Goal: Information Seeking & Learning: Check status

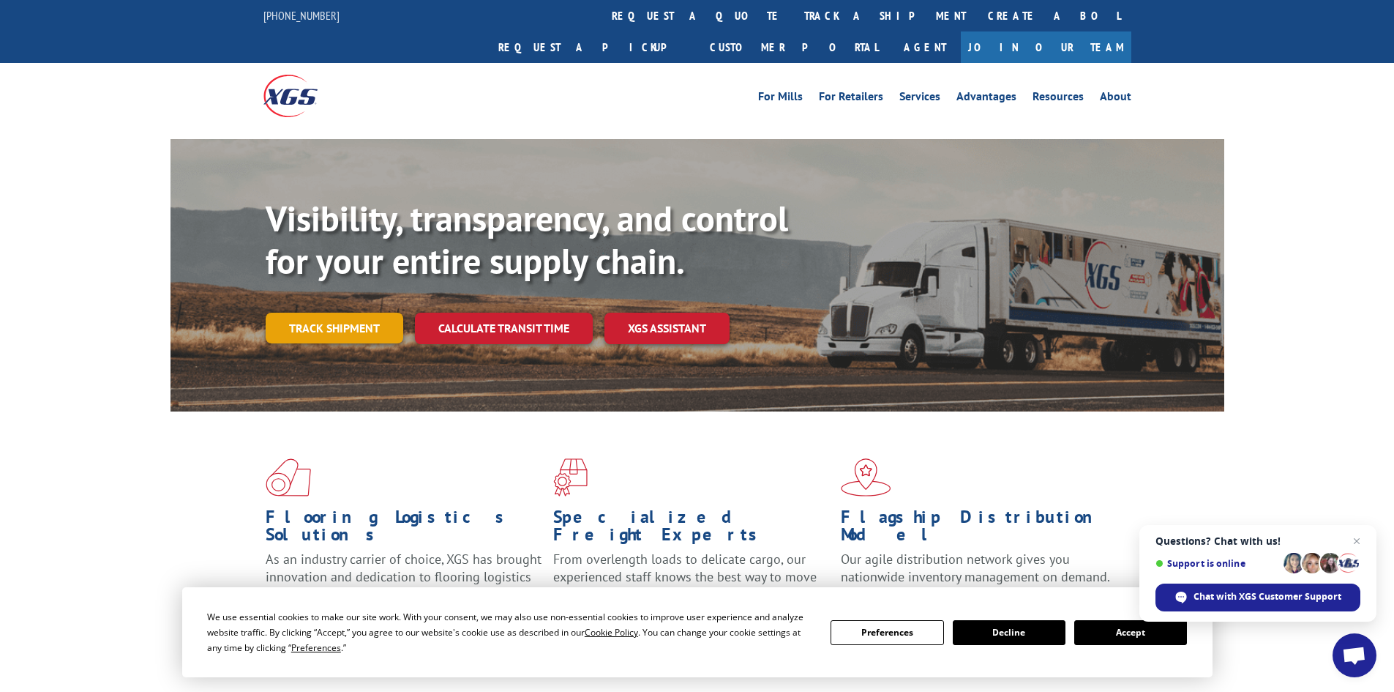
click at [315, 312] on link "Track shipment" at bounding box center [335, 327] width 138 height 31
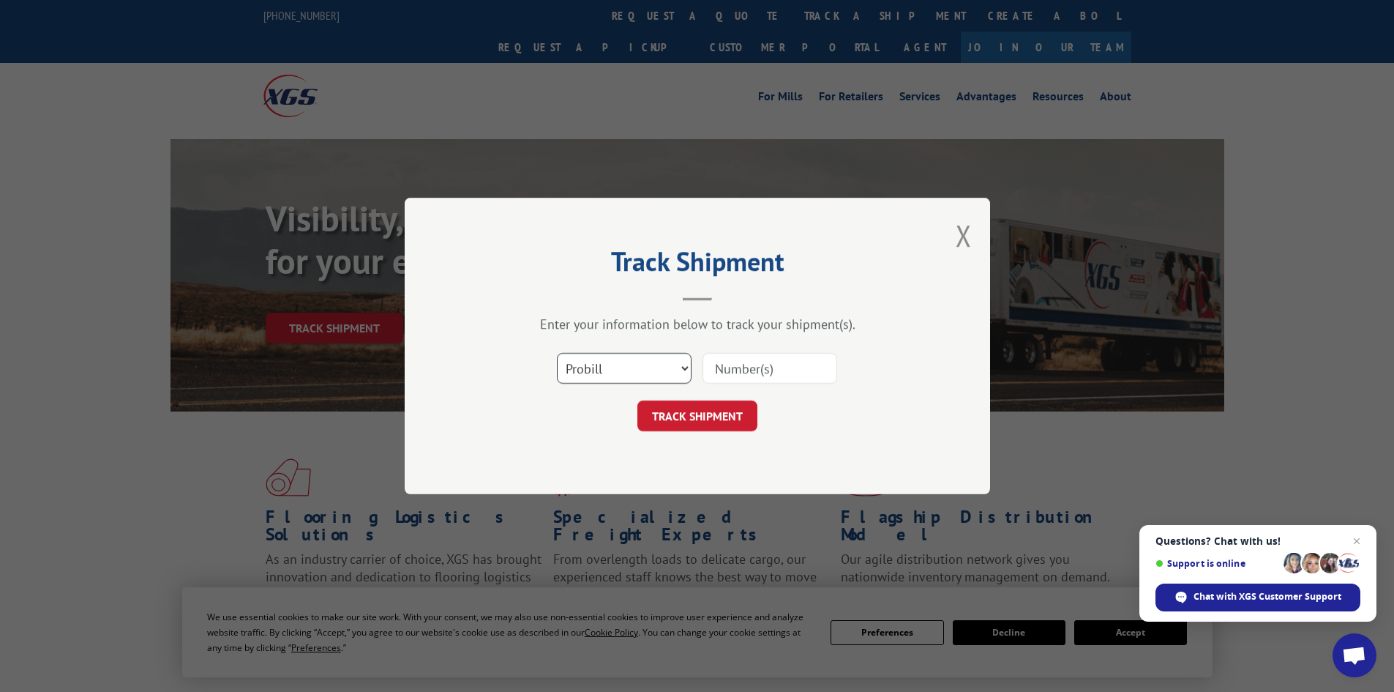
click at [651, 372] on select "Select category... Probill BOL PO" at bounding box center [624, 368] width 135 height 31
select select "po"
click at [557, 353] on select "Select category... Probill BOL PO" at bounding box center [624, 368] width 135 height 31
click at [765, 348] on div "Select category... Probill BOL PO" at bounding box center [697, 368] width 439 height 48
click at [743, 386] on div "Select category... Probill BOL PO" at bounding box center [697, 368] width 439 height 48
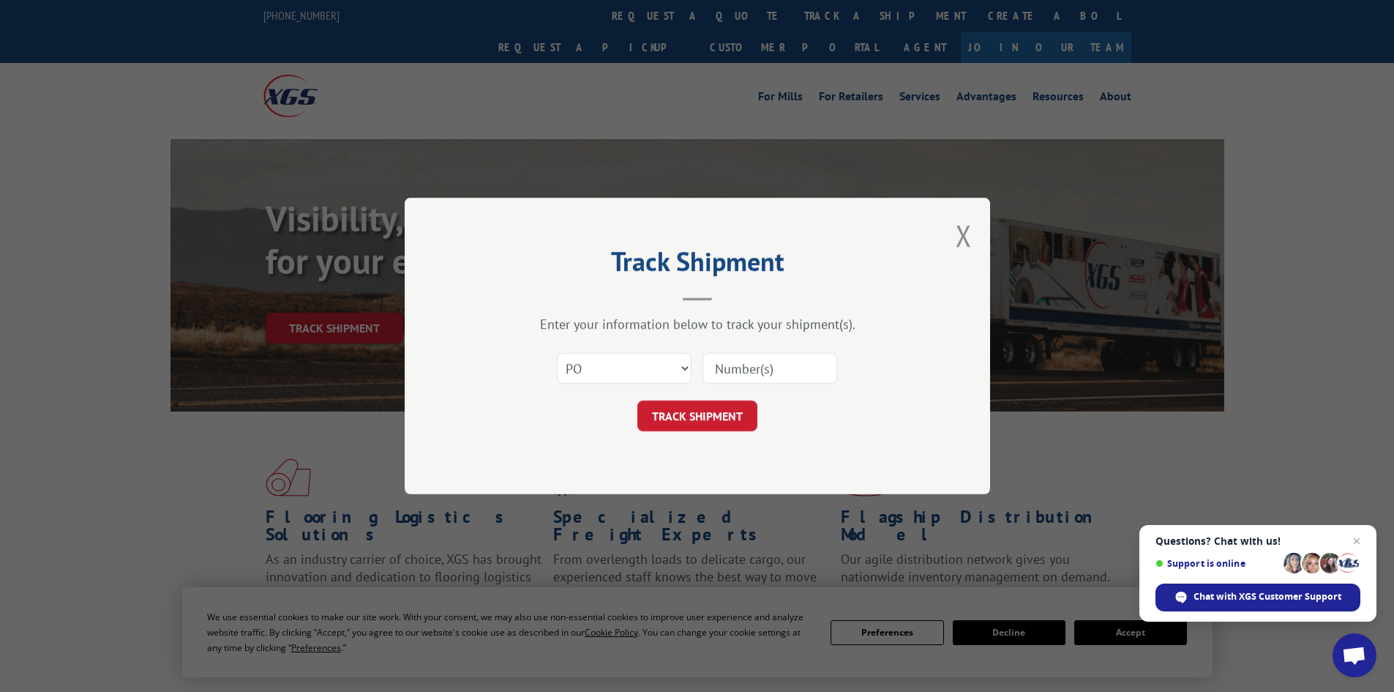
click at [745, 373] on input at bounding box center [770, 368] width 135 height 31
paste input "47542991"
type input "47542991"
click at [732, 416] on button "TRACK SHIPMENT" at bounding box center [697, 415] width 120 height 31
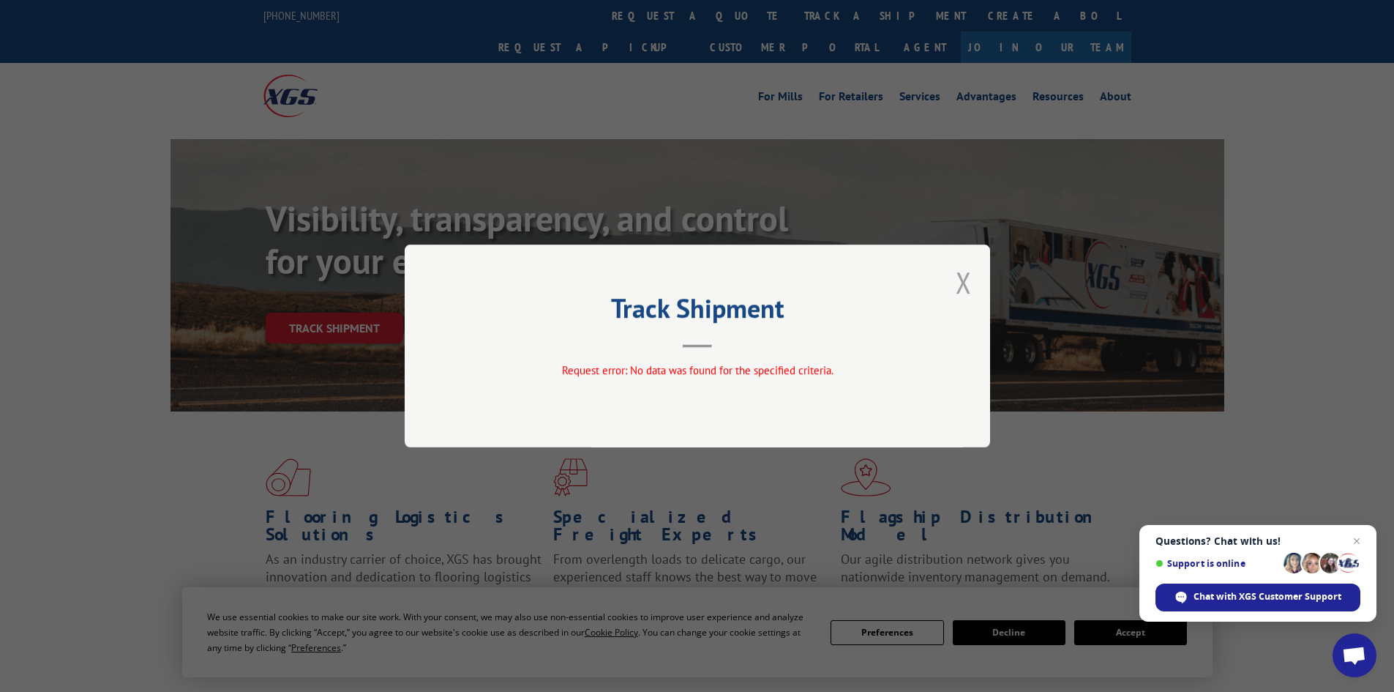
click at [962, 285] on button "Close modal" at bounding box center [964, 282] width 16 height 39
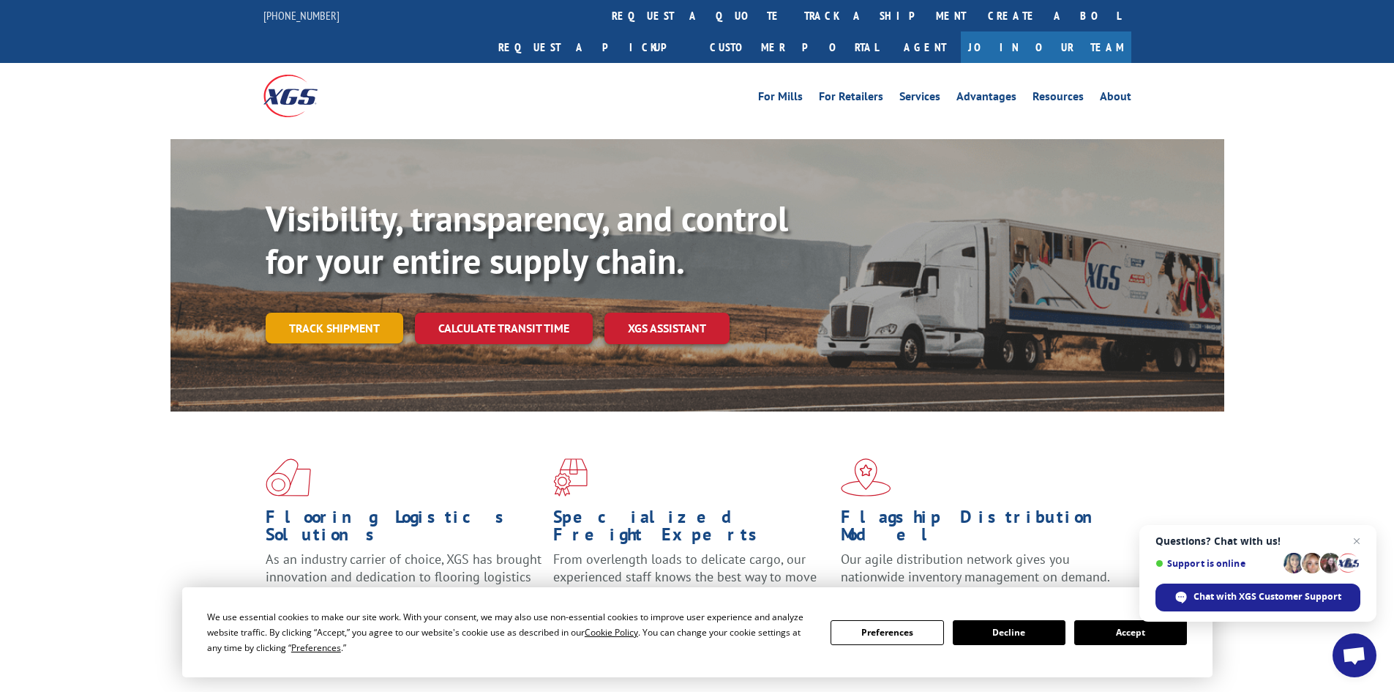
click at [362, 312] on link "Track shipment" at bounding box center [335, 327] width 138 height 31
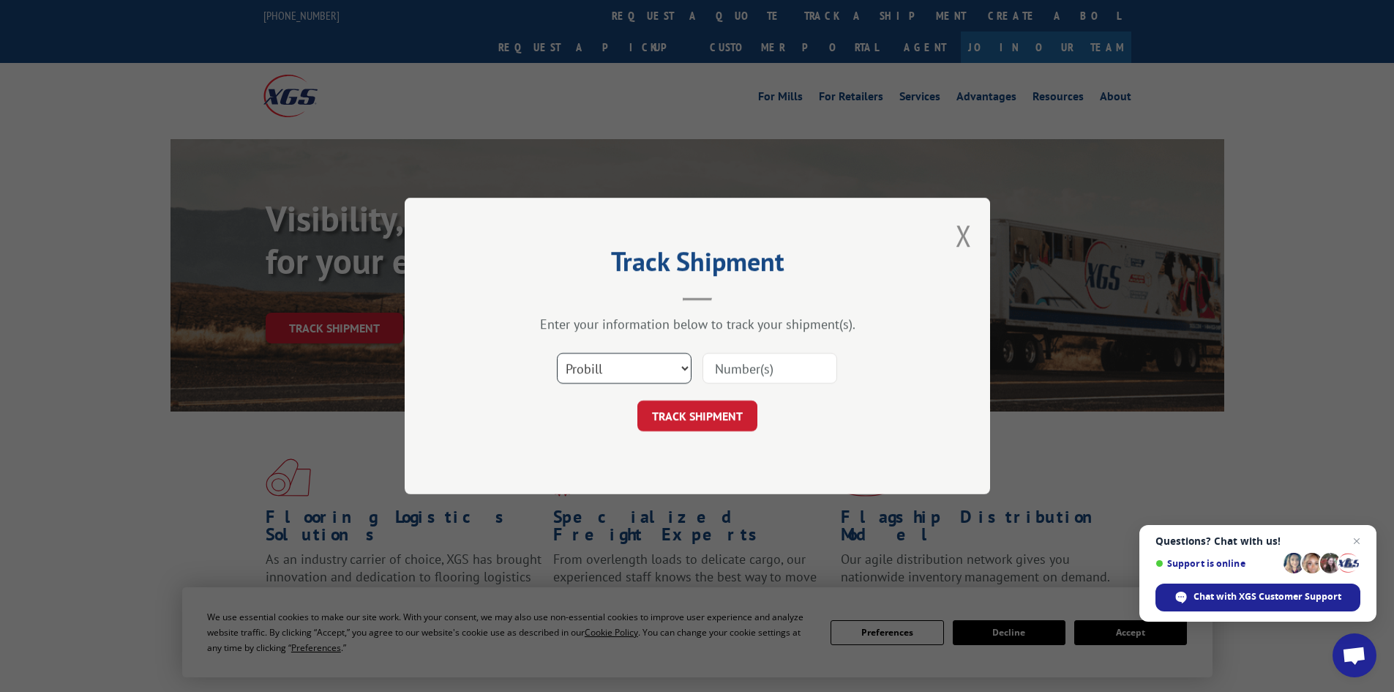
click at [597, 369] on select "Select category... Probill BOL PO" at bounding box center [624, 368] width 135 height 31
select select "po"
click at [557, 353] on select "Select category... Probill BOL PO" at bounding box center [624, 368] width 135 height 31
click at [762, 376] on input at bounding box center [770, 368] width 135 height 31
paste input "47542991"
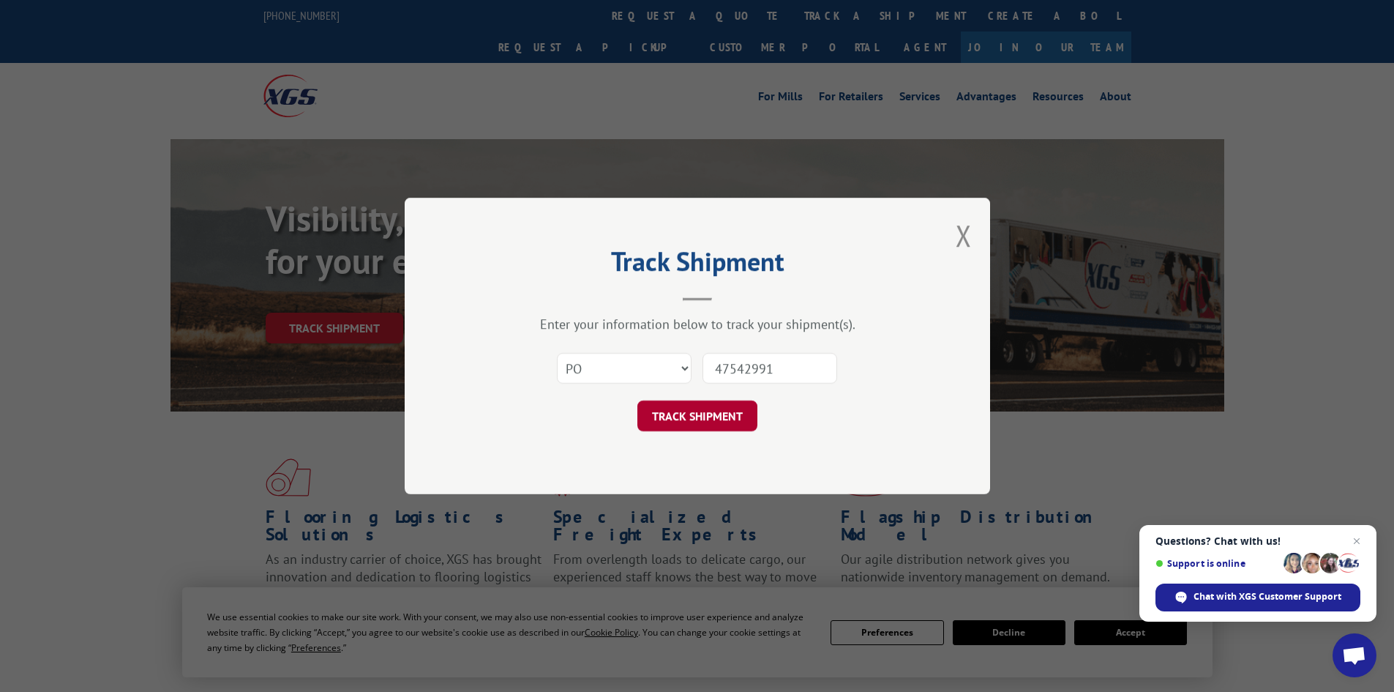
type input "47542991"
click at [702, 425] on button "TRACK SHIPMENT" at bounding box center [697, 415] width 120 height 31
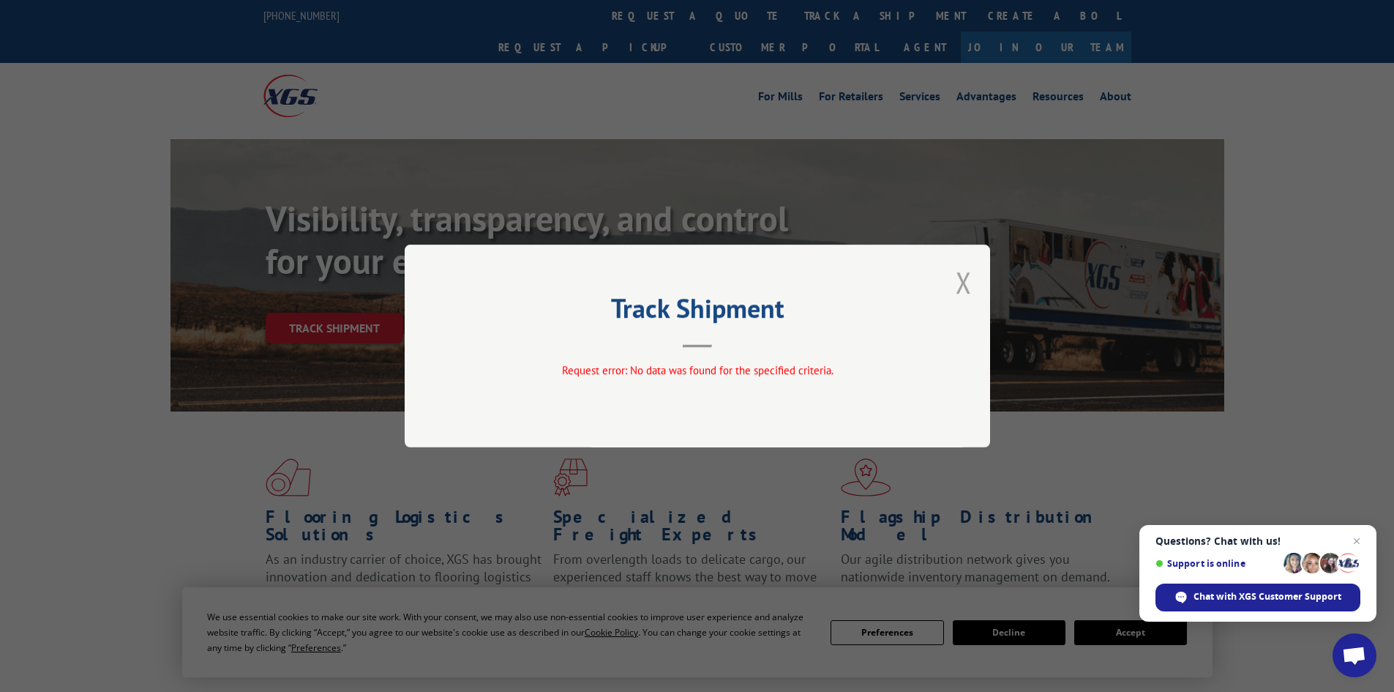
click at [957, 282] on button "Close modal" at bounding box center [964, 282] width 16 height 39
